Goal: Task Accomplishment & Management: Complete application form

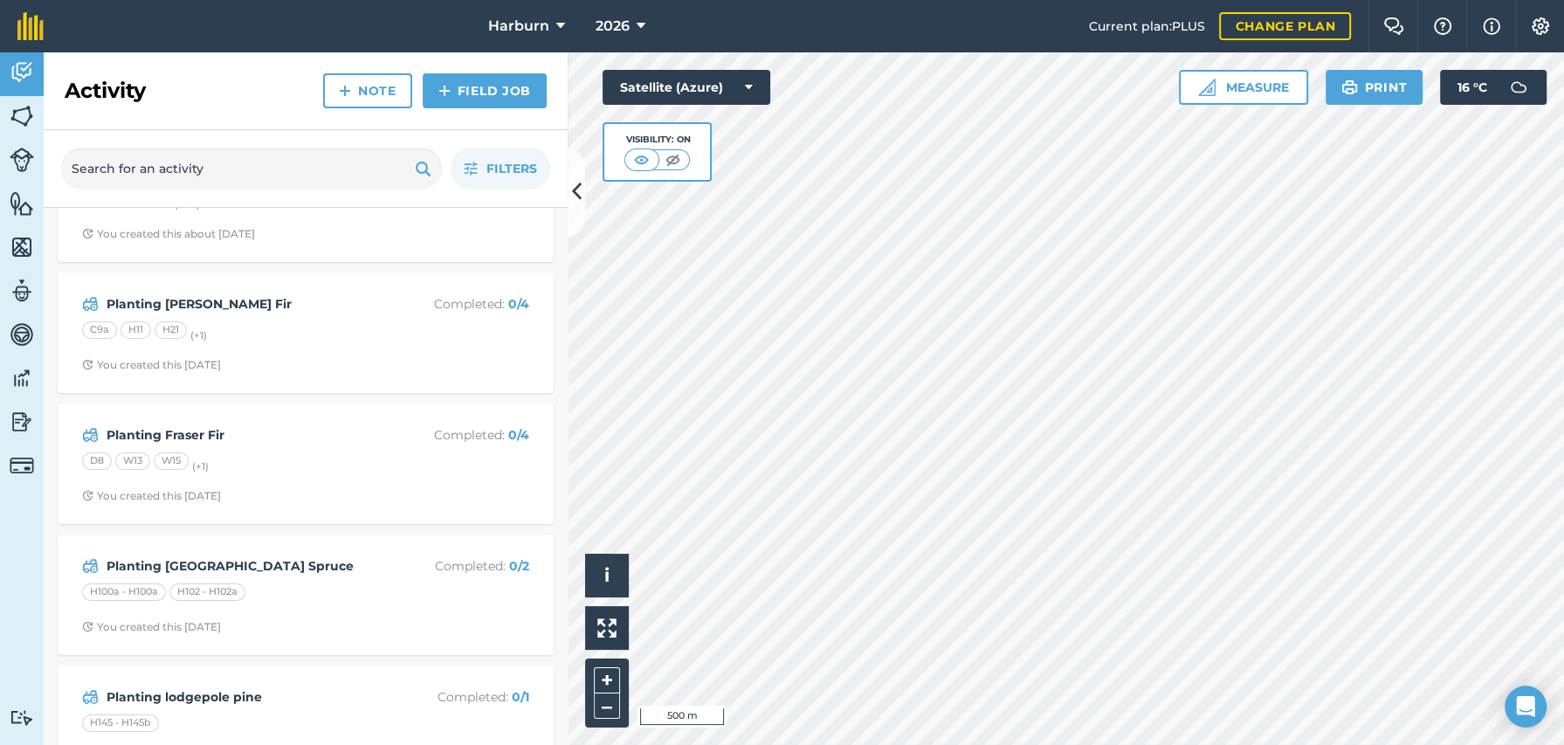
scroll to position [31, 0]
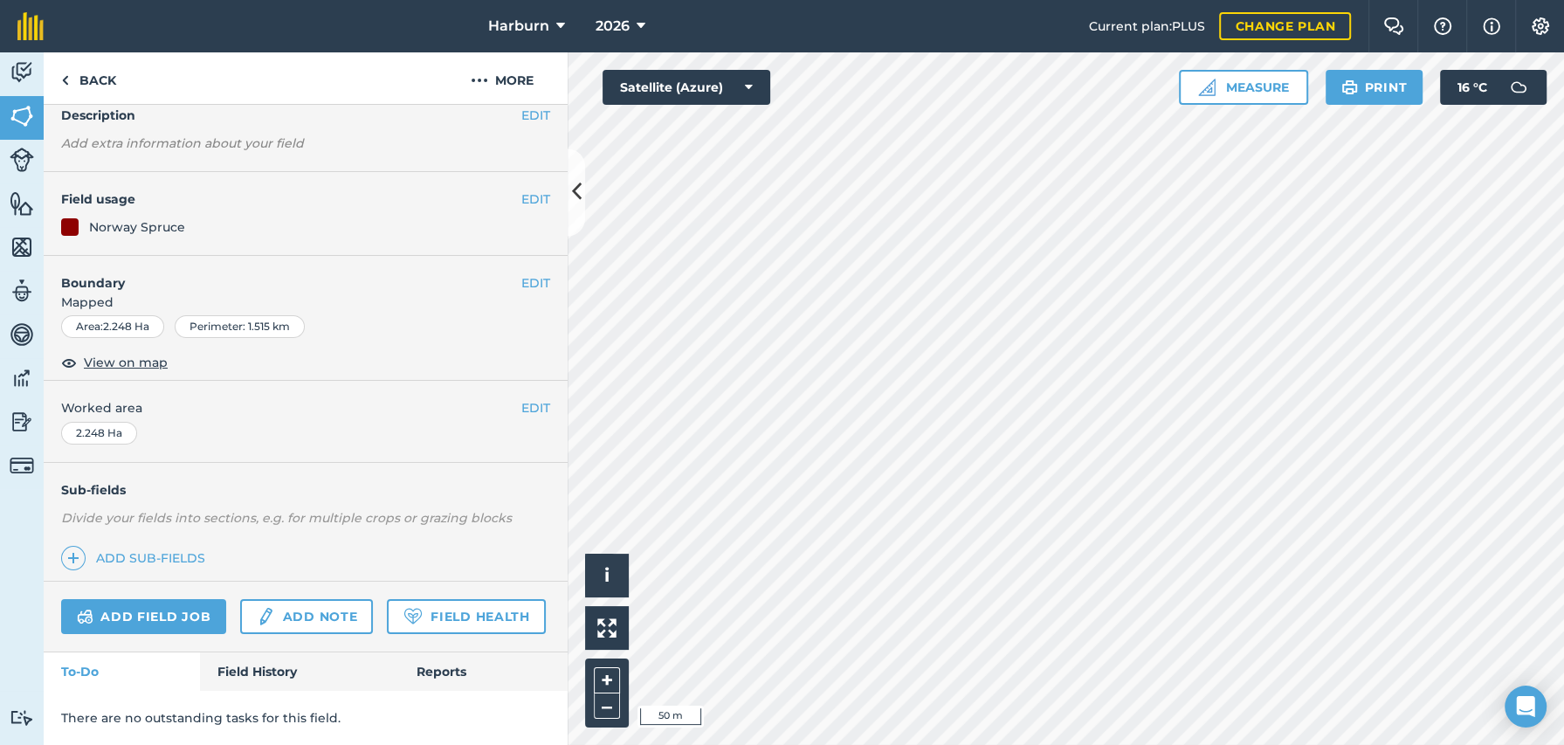
scroll to position [124, 0]
click at [269, 666] on link "Field History" at bounding box center [299, 671] width 198 height 38
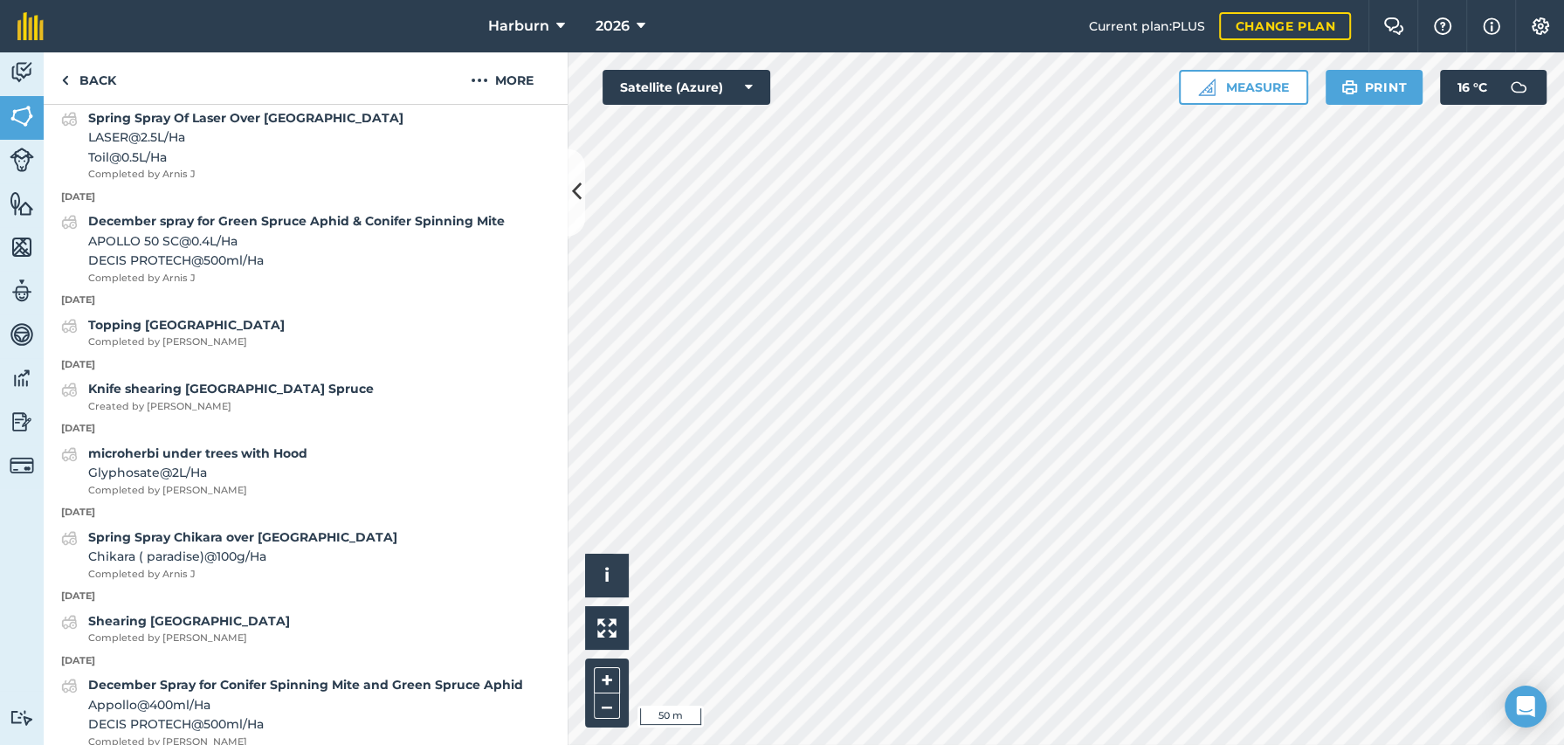
scroll to position [1483, 0]
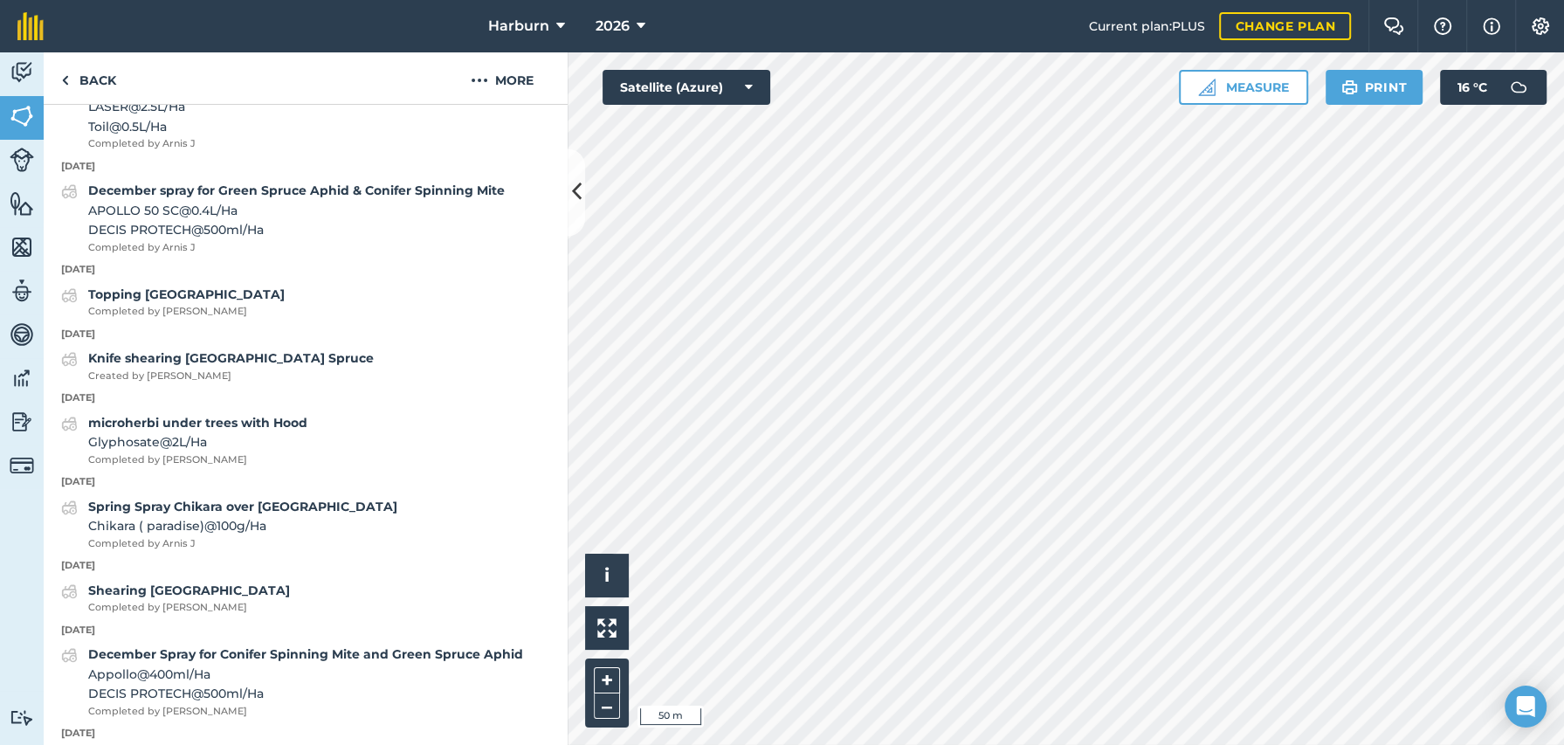
click at [268, 540] on div "[DATE] Microherbi with Hood Glyphosate @ 1.5 L / Ha Completed by [PERSON_NAME] …" at bounding box center [306, 337] width 524 height 2006
click at [252, 514] on strong "Spring Spray Chikara over [GEOGRAPHIC_DATA]" at bounding box center [242, 507] width 309 height 16
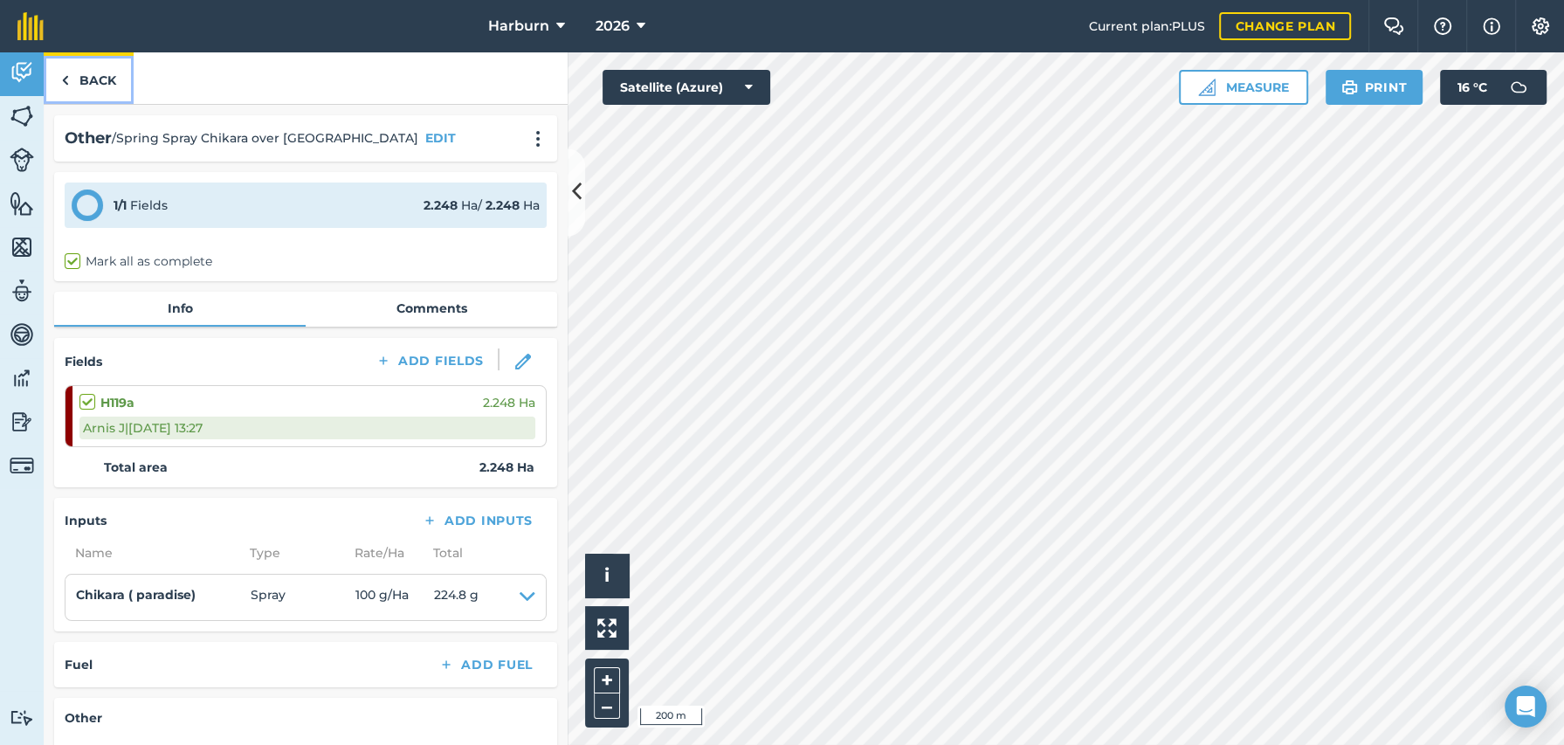
click at [65, 82] on img at bounding box center [65, 80] width 8 height 21
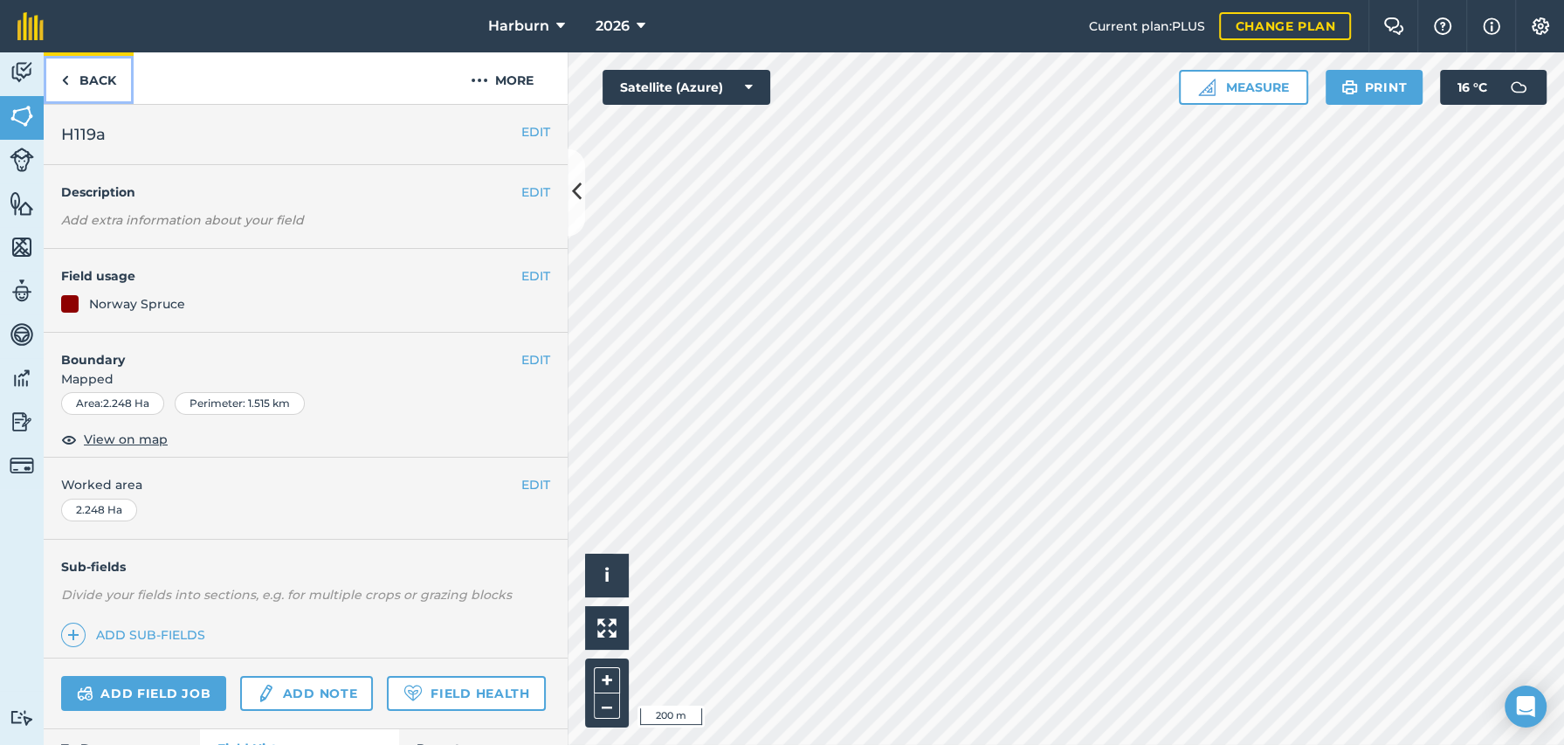
click at [65, 82] on img at bounding box center [65, 80] width 8 height 21
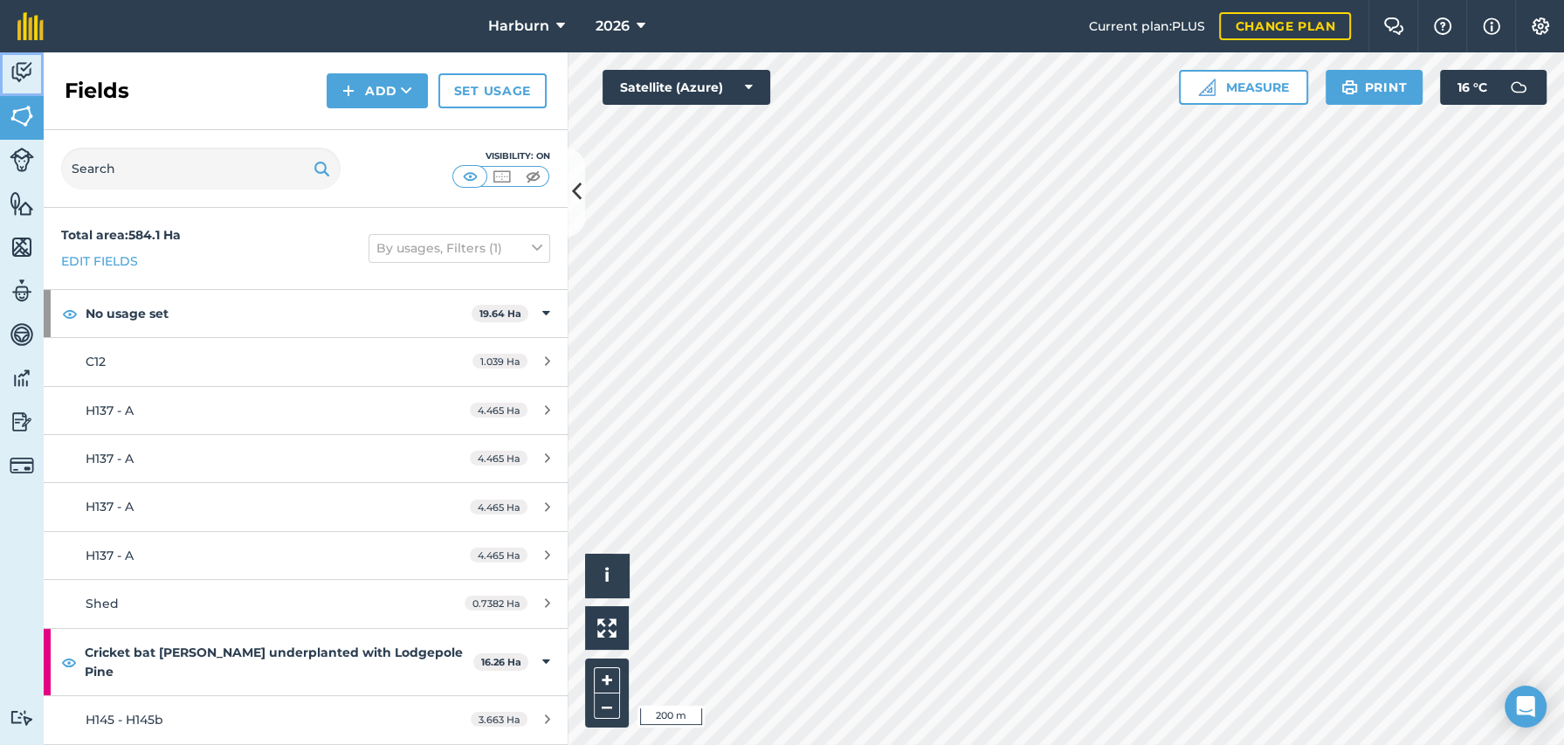
click at [27, 69] on img at bounding box center [22, 72] width 24 height 26
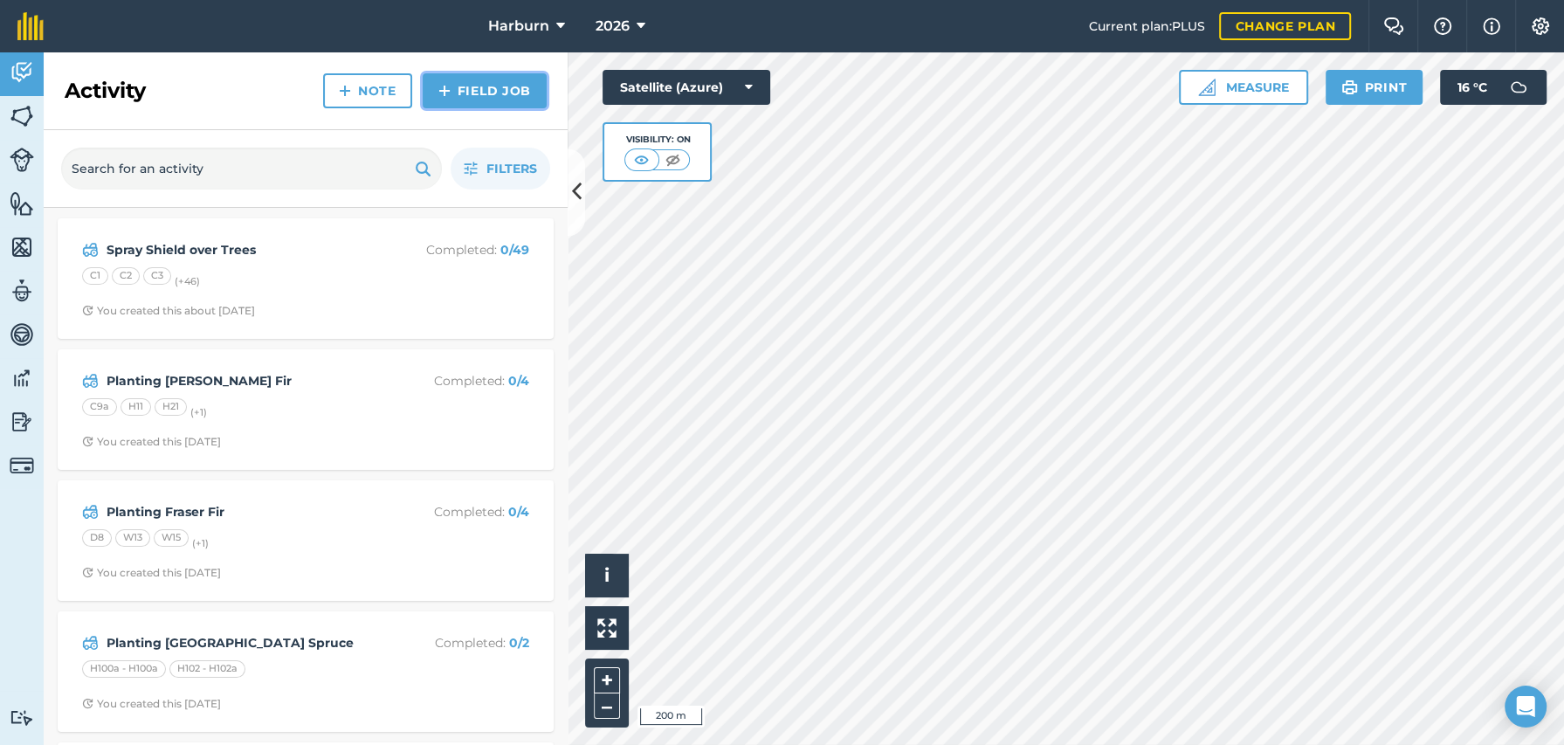
click at [499, 93] on link "Field Job" at bounding box center [485, 90] width 124 height 35
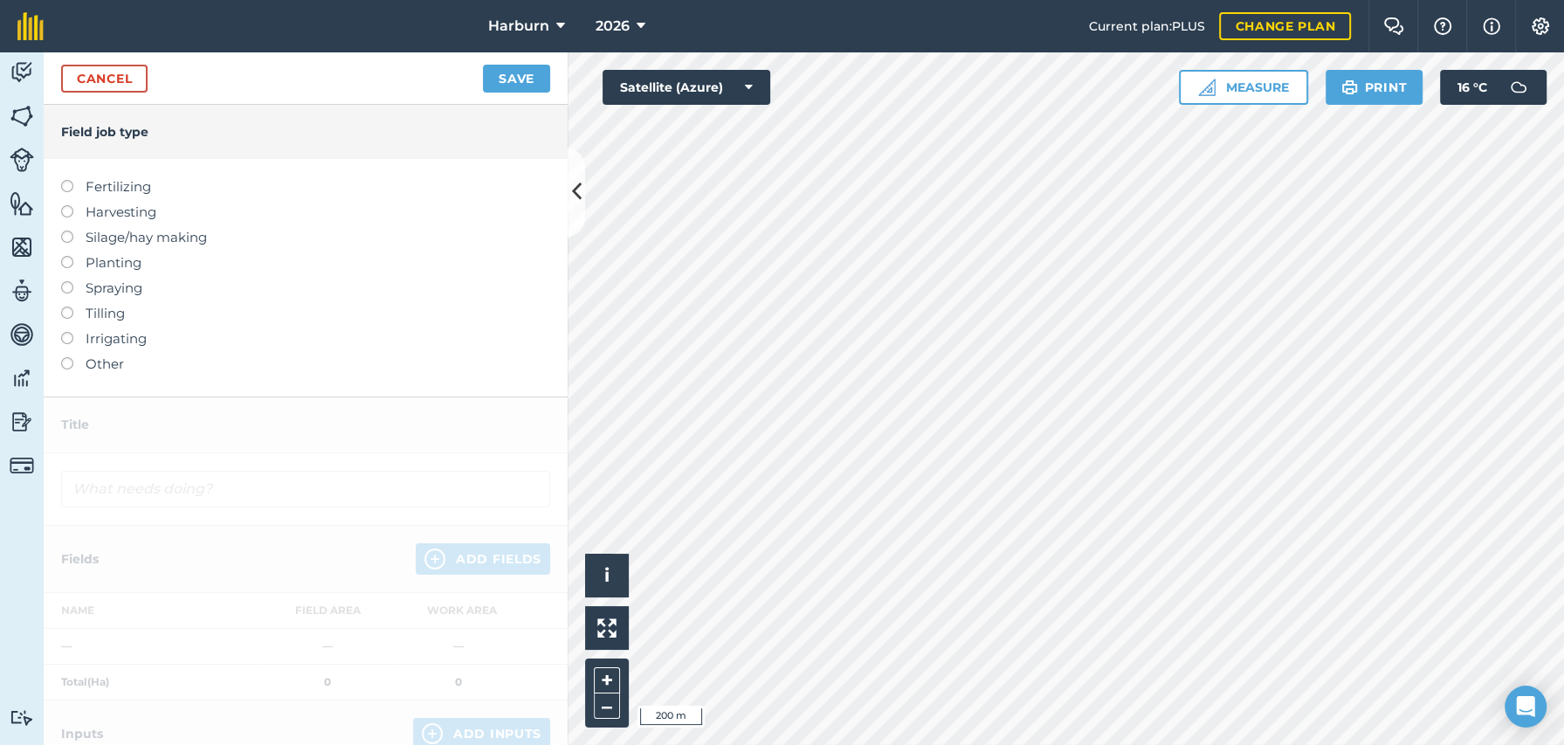
click at [65, 357] on label at bounding box center [73, 357] width 24 height 0
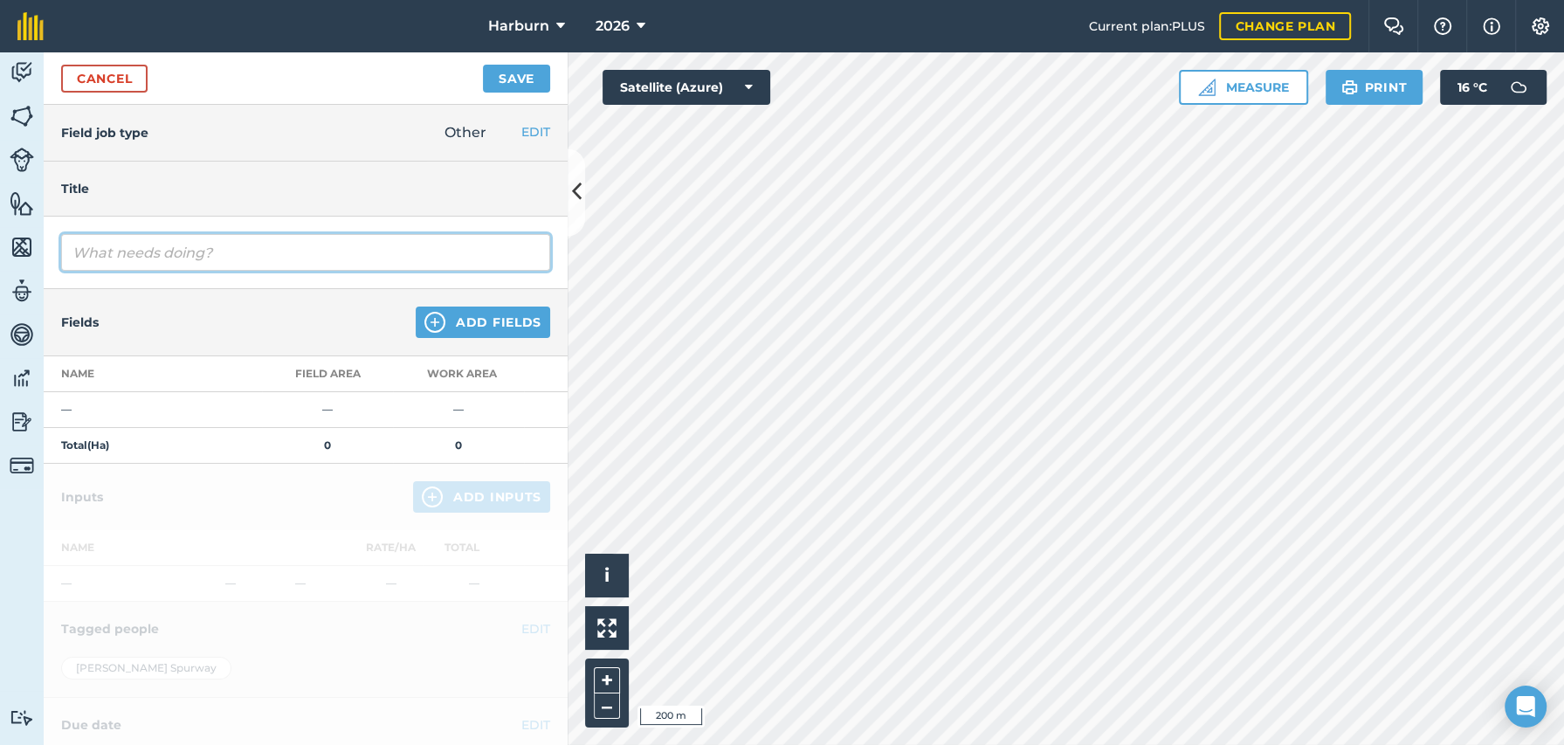
click at [161, 249] on input "text" at bounding box center [305, 252] width 489 height 37
type input "Apply Paradise herbicide ( Chikara)"
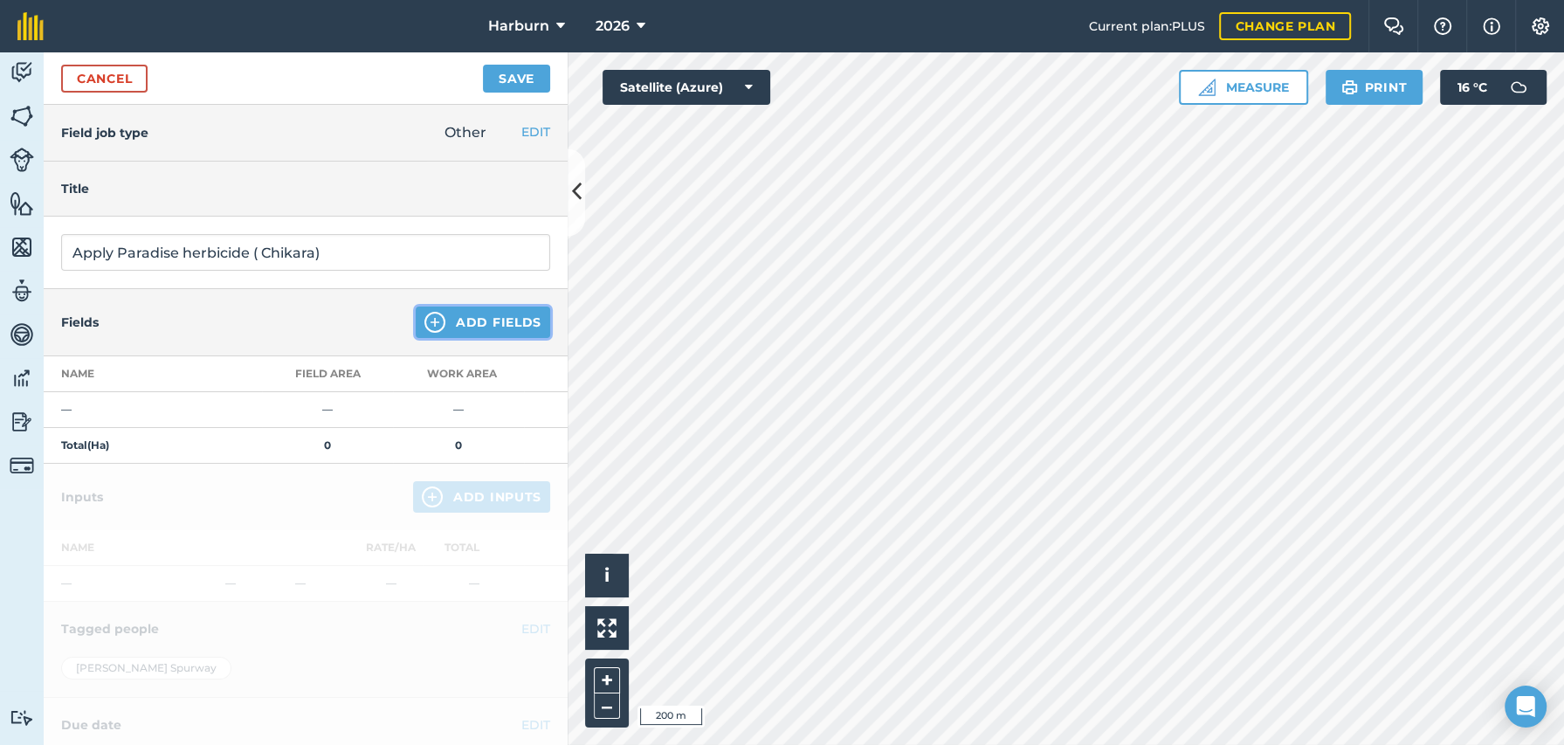
click at [427, 322] on img at bounding box center [434, 322] width 21 height 21
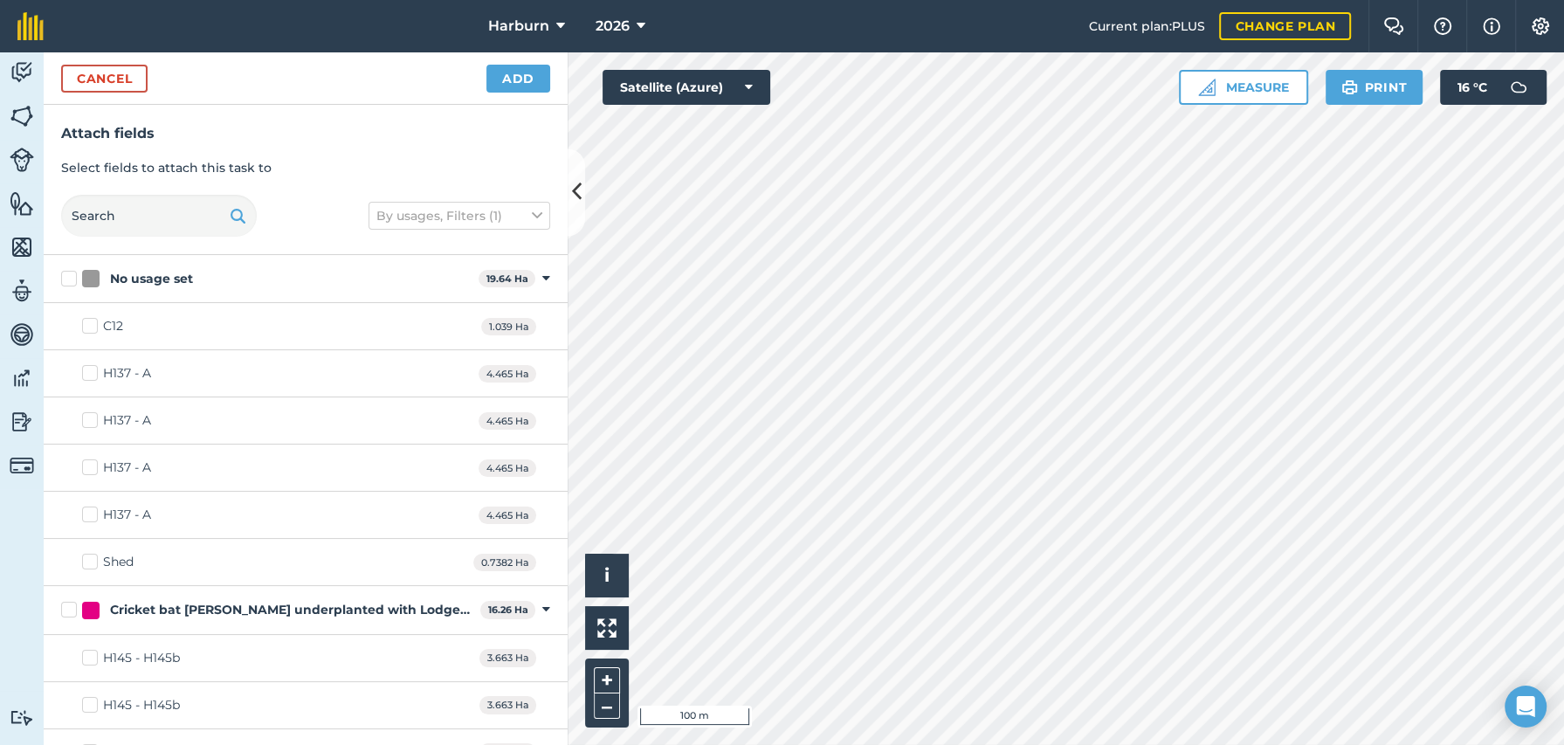
checkbox input "true"
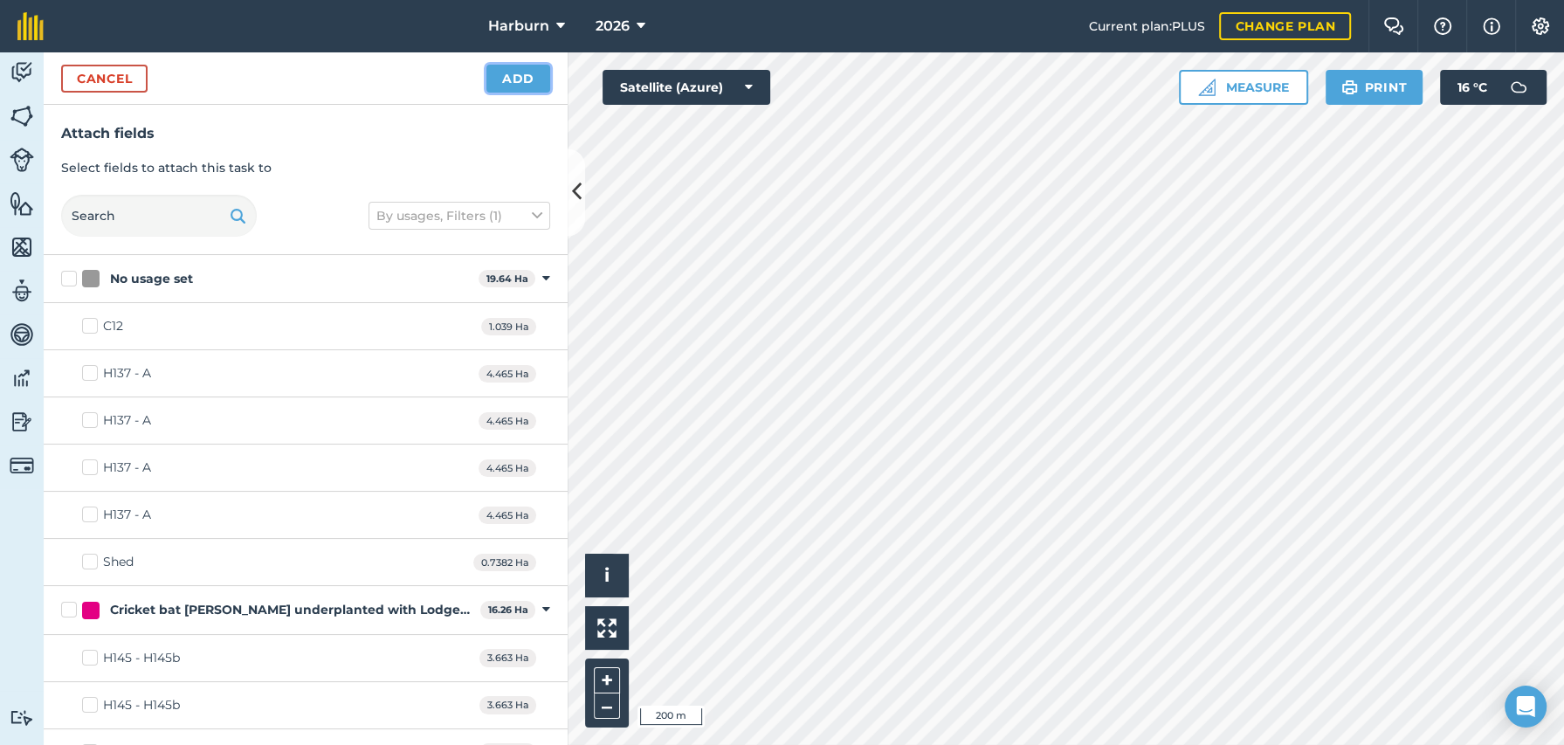
click at [515, 83] on button "Add" at bounding box center [518, 79] width 64 height 28
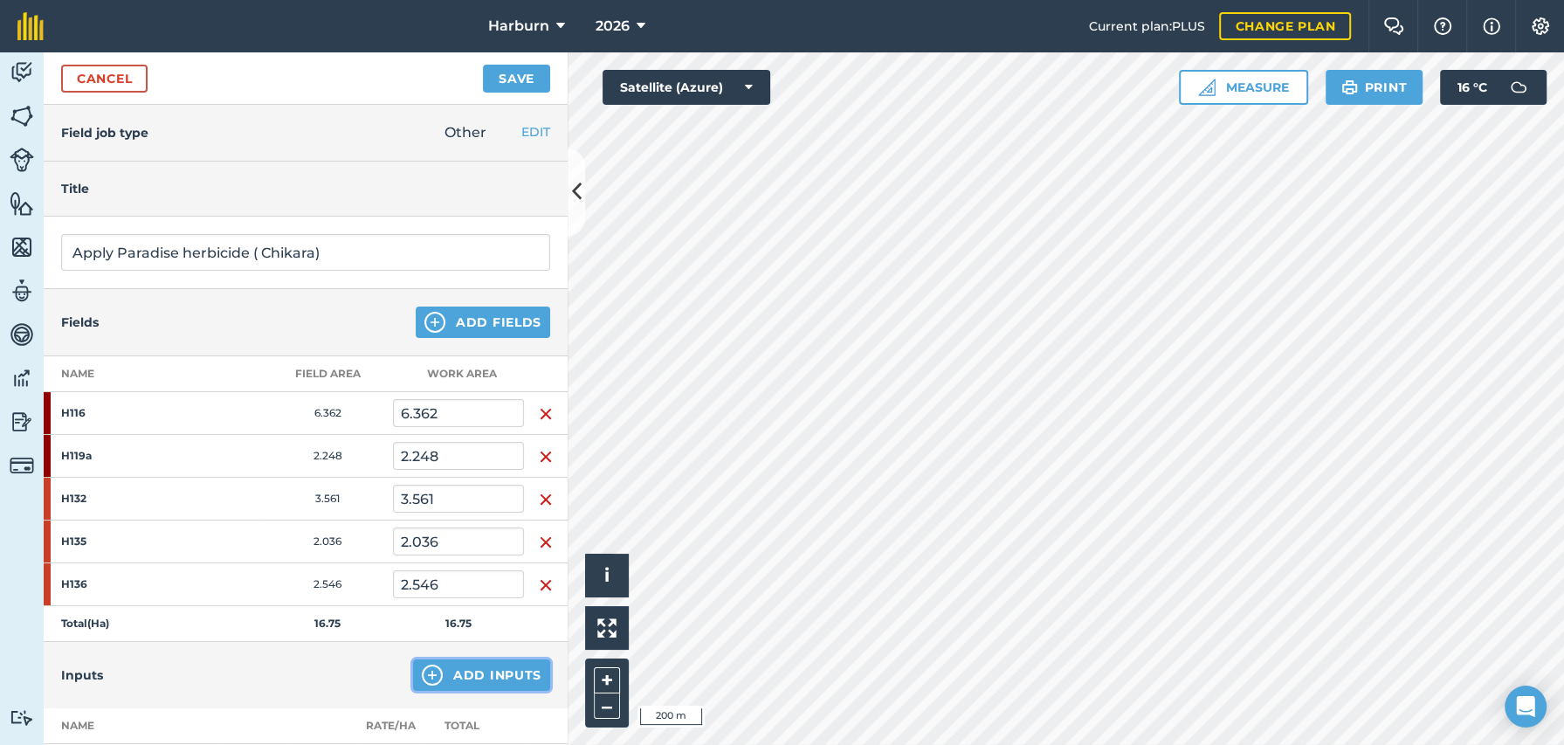
click at [447, 677] on button "Add Inputs" at bounding box center [481, 674] width 137 height 31
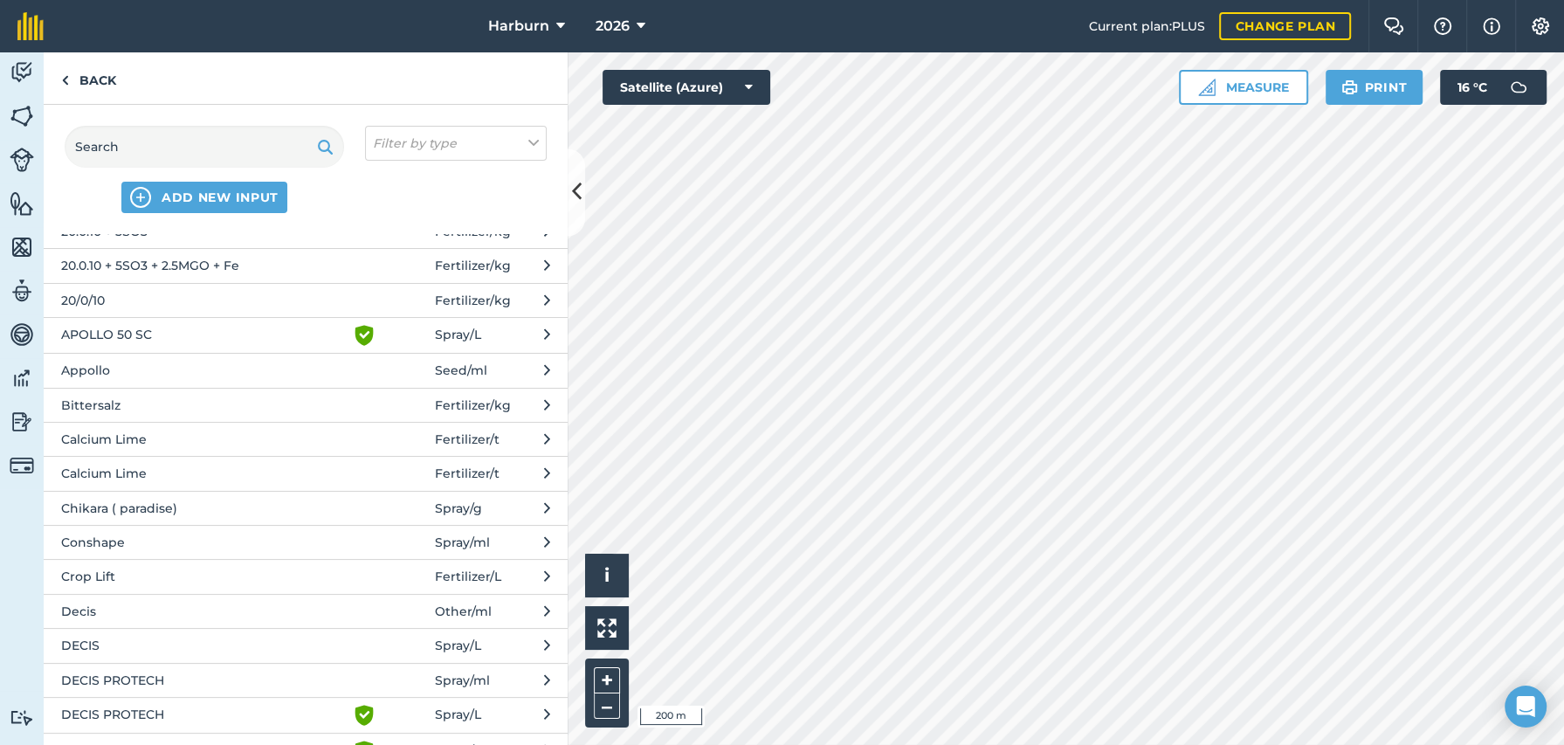
scroll to position [291, 0]
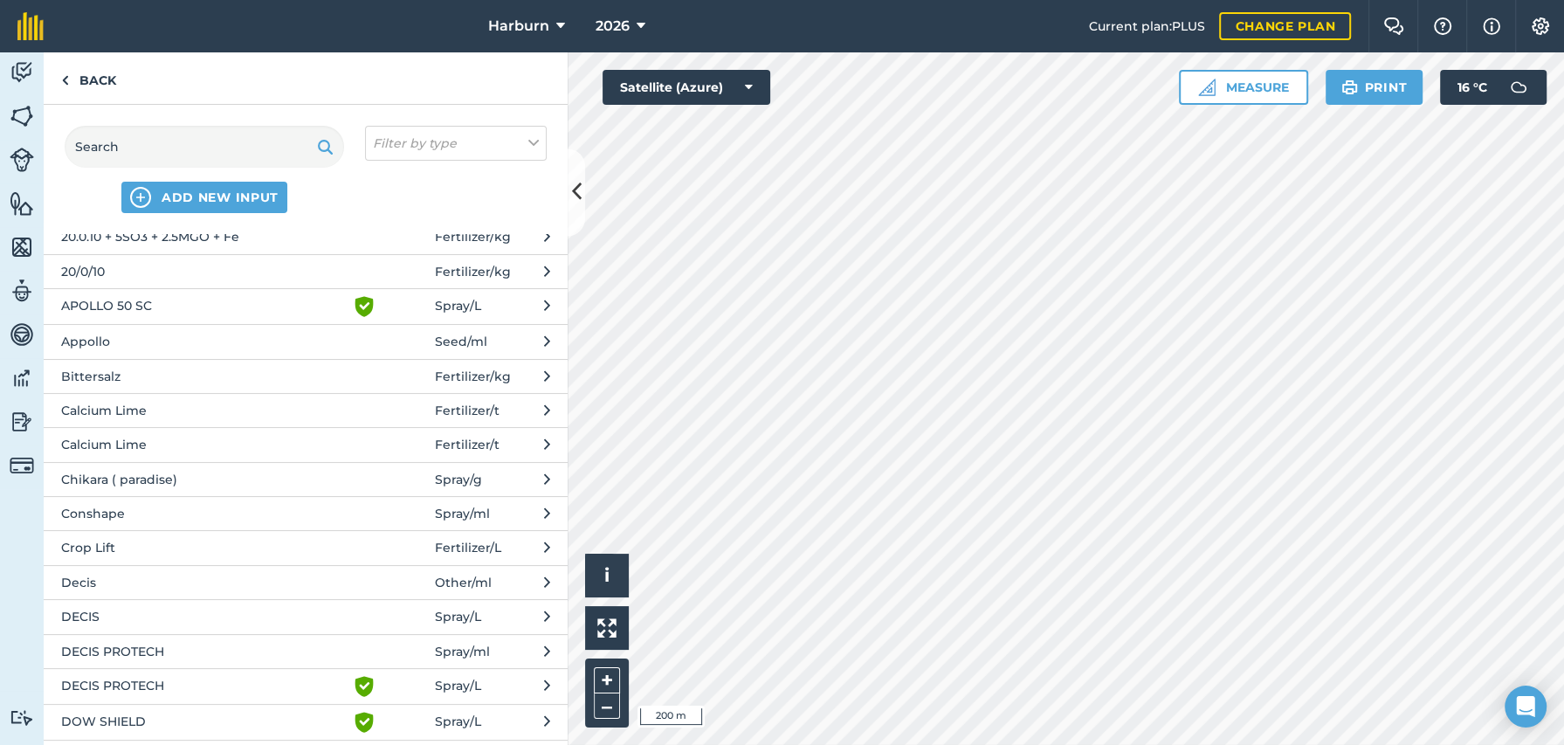
click at [159, 481] on span "Chikara ( paradise)" at bounding box center [204, 479] width 286 height 19
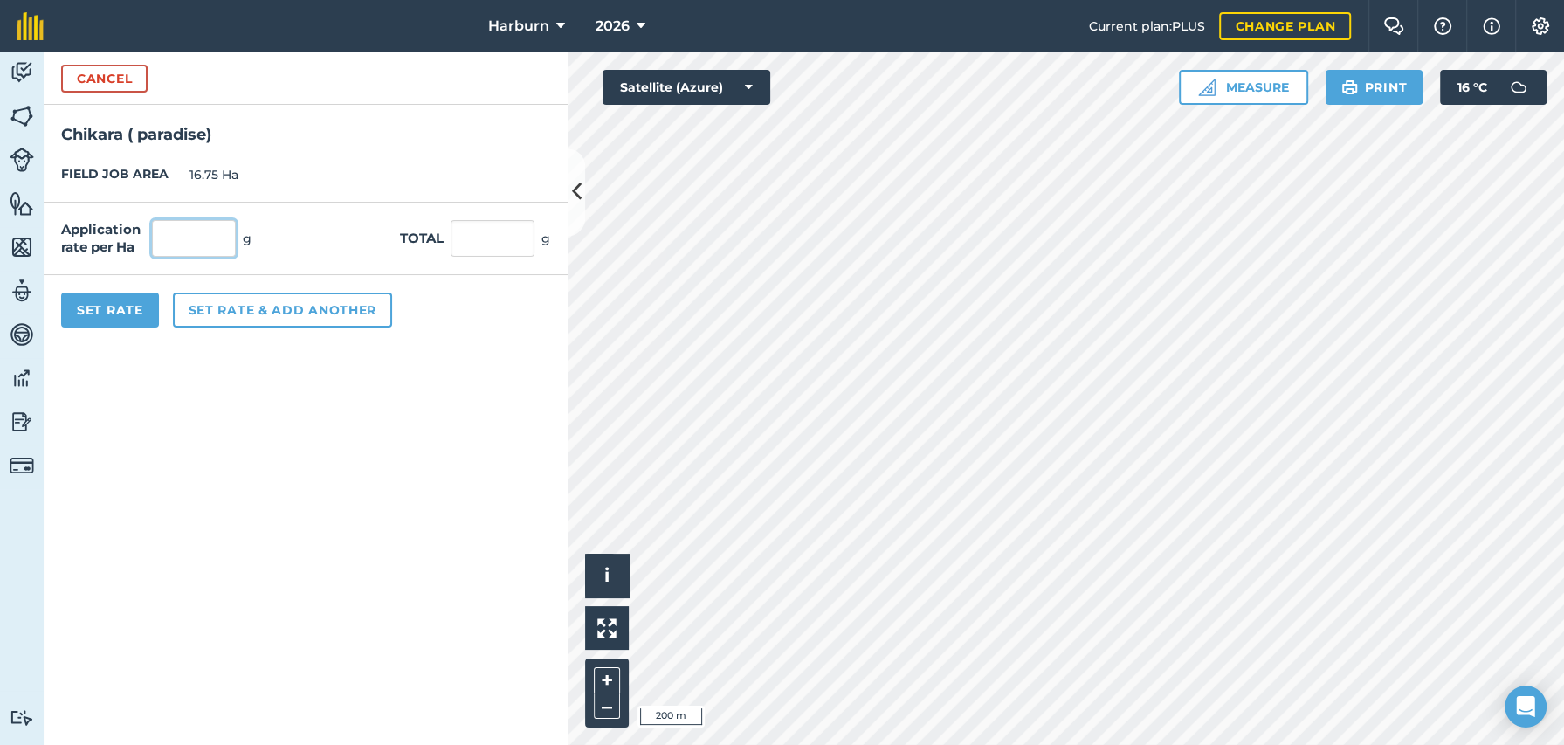
click at [224, 244] on input "text" at bounding box center [194, 238] width 84 height 37
type input "150"
type input "2,512.5"
click at [128, 311] on button "Set Rate" at bounding box center [110, 309] width 98 height 35
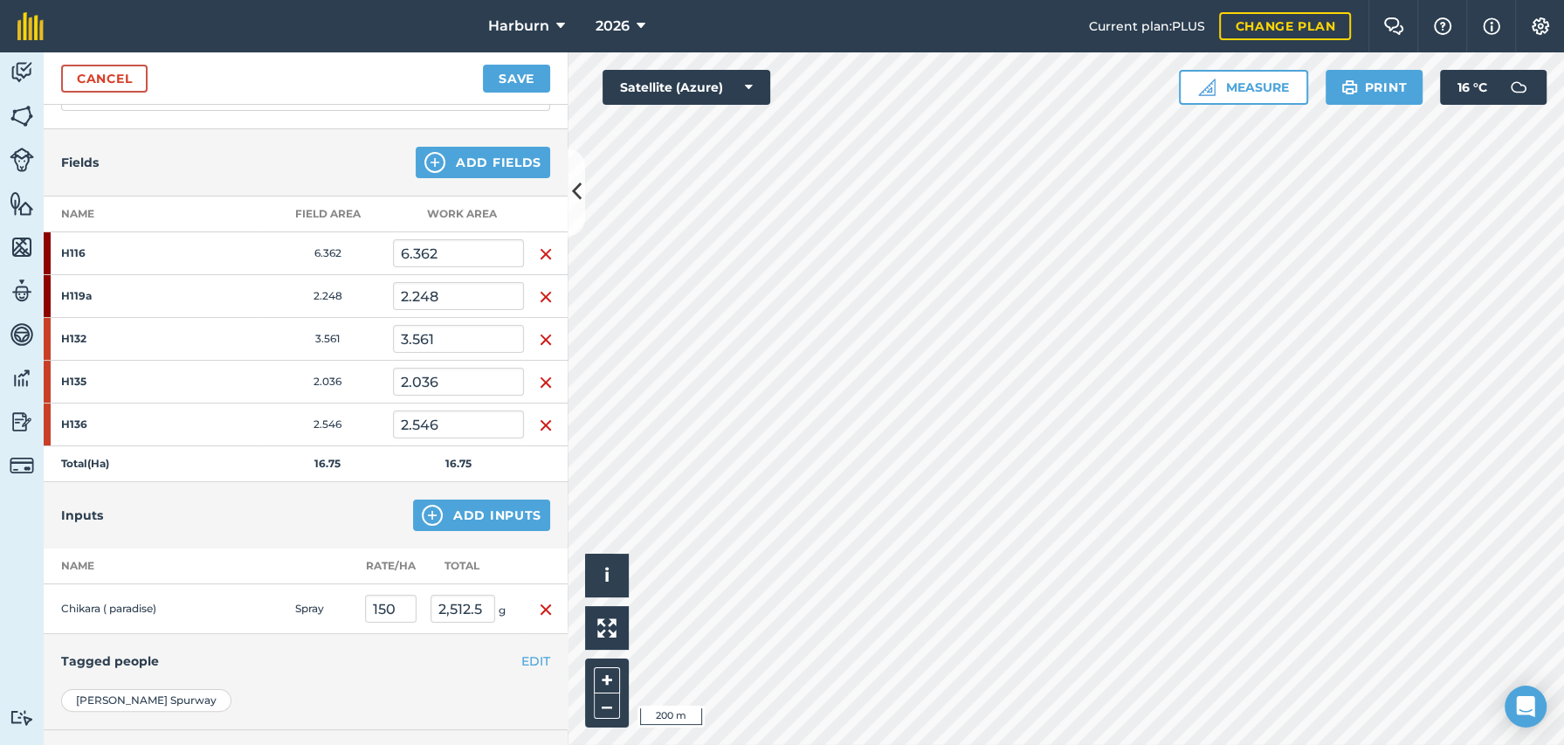
scroll to position [194, 0]
